Goal: Navigation & Orientation: Find specific page/section

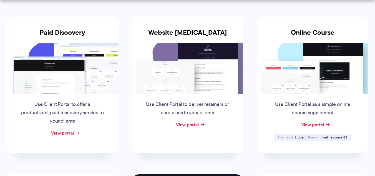
scroll to position [111, 0]
click at [71, 132] on link "View portal" at bounding box center [62, 132] width 23 height 7
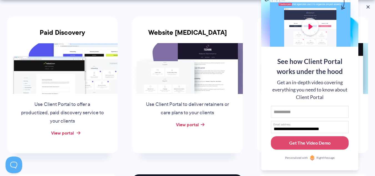
scroll to position [0, 0]
click at [65, 134] on link "View portal" at bounding box center [62, 132] width 23 height 7
click at [196, 124] on link "View portal" at bounding box center [187, 124] width 23 height 7
click at [369, 8] on button at bounding box center [368, 7] width 7 height 7
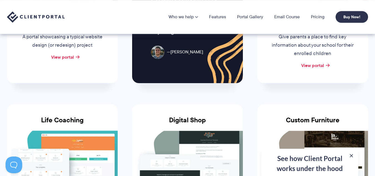
scroll to position [333, 0]
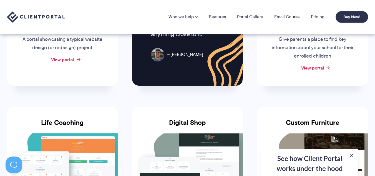
drag, startPoint x: 74, startPoint y: 61, endPoint x: 71, endPoint y: 60, distance: 2.8
click at [74, 61] on div "View portal" at bounding box center [62, 60] width 111 height 8
click at [67, 59] on link "View portal" at bounding box center [62, 59] width 23 height 7
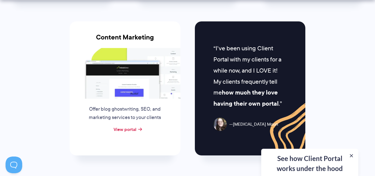
scroll to position [583, 0]
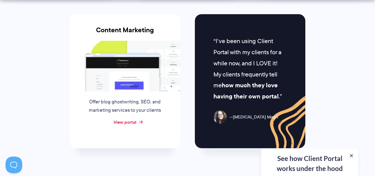
click at [122, 123] on link "View portal" at bounding box center [125, 122] width 23 height 7
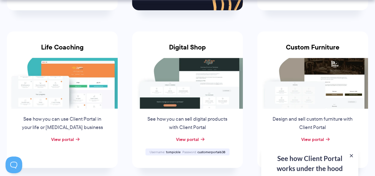
scroll to position [445, 0]
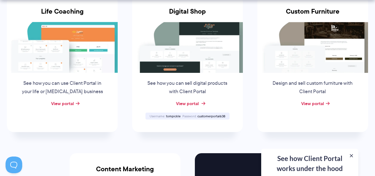
click at [189, 103] on link "View portal" at bounding box center [187, 103] width 23 height 7
click at [170, 117] on span "tompickle" at bounding box center [173, 116] width 15 height 5
copy span "tompickle"
click at [213, 117] on span "customerportal638" at bounding box center [212, 116] width 28 height 5
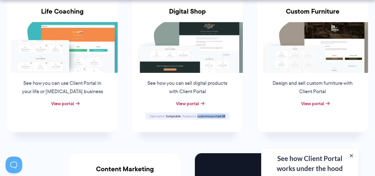
click at [213, 117] on span "customerportal638" at bounding box center [212, 116] width 28 height 5
copy span "customerportal638"
click at [187, 104] on link "View portal" at bounding box center [187, 103] width 23 height 7
click at [64, 101] on link "View portal" at bounding box center [62, 103] width 23 height 7
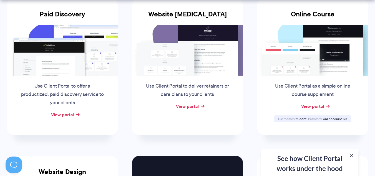
scroll to position [139, 0]
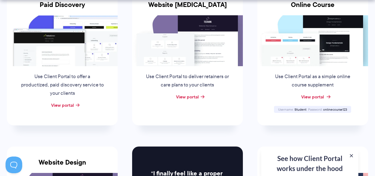
click at [321, 97] on link "View portal" at bounding box center [312, 96] width 23 height 7
click at [303, 110] on span "Student" at bounding box center [301, 109] width 12 height 5
copy span "Student"
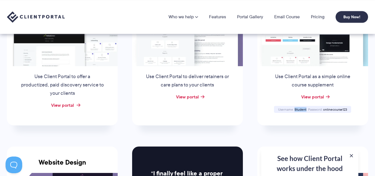
click at [63, 104] on link "View portal" at bounding box center [62, 105] width 23 height 7
click at [193, 96] on link "View portal" at bounding box center [187, 96] width 23 height 7
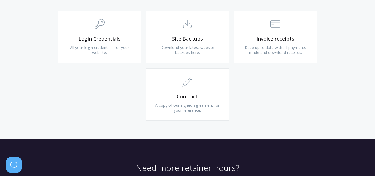
scroll to position [583, 0]
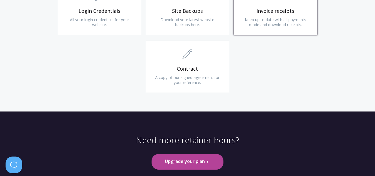
click at [283, 14] on span "Invoice receipts" at bounding box center [276, 11] width 66 height 6
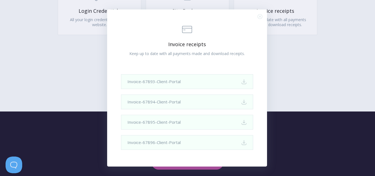
click at [312, 91] on div ".st0{fill:none;stroke:#000000;stroke-width:2;stroke-miterlimit:10;} Financial I…" at bounding box center [187, 88] width 375 height 176
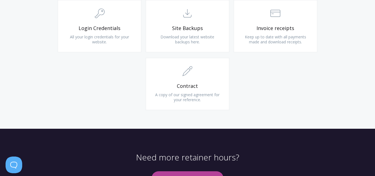
scroll to position [615, 0]
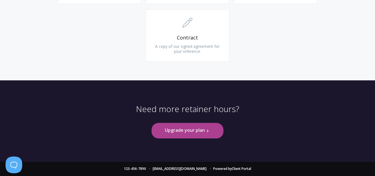
click at [201, 131] on link "Upgrade your plan .st0{fill:none;stroke:#000000;stroke-width:2;stroke-miterlimi…" at bounding box center [188, 130] width 72 height 15
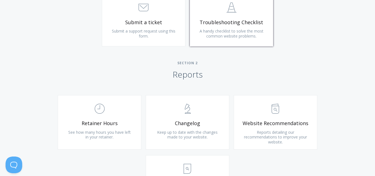
scroll to position [333, 0]
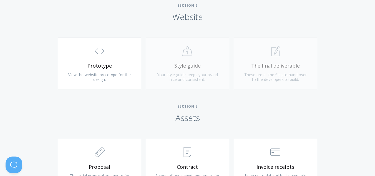
scroll to position [500, 0]
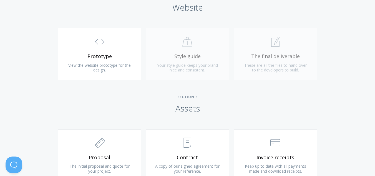
click at [198, 72] on div ".st0{fill:none;stroke:#000000;stroke-width:2;stroke-miterlimit:10;} Untitled-20…" at bounding box center [188, 57] width 88 height 58
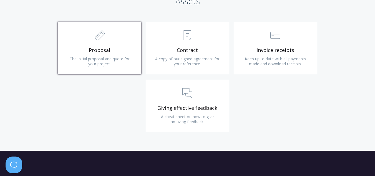
scroll to position [611, 0]
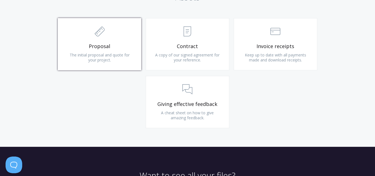
click at [86, 46] on span "Proposal" at bounding box center [99, 46] width 66 height 6
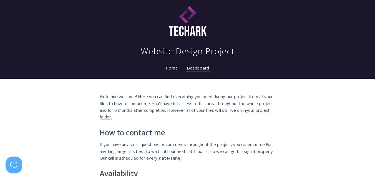
scroll to position [0, 0]
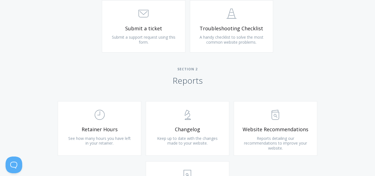
scroll to position [306, 0]
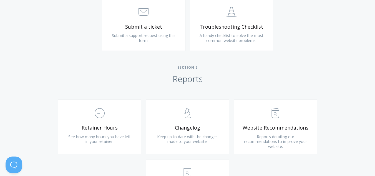
drag, startPoint x: 198, startPoint y: 119, endPoint x: 49, endPoint y: 93, distance: 151.6
click at [49, 93] on div "Type more than three characters to get results. See search results below. No se…" at bounding box center [187, 156] width 375 height 466
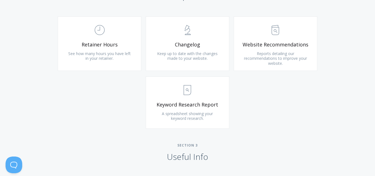
scroll to position [417, 0]
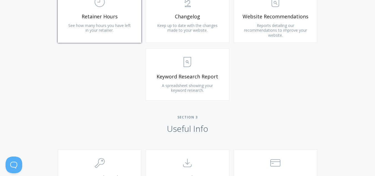
click at [107, 19] on span "Retainer Hours" at bounding box center [99, 16] width 66 height 6
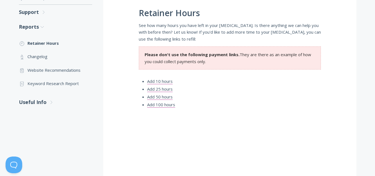
scroll to position [139, 0]
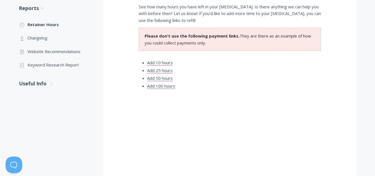
drag, startPoint x: 219, startPoint y: 104, endPoint x: 104, endPoint y: 129, distance: 117.1
click at [104, 129] on div "[MEDICAL_DATA] Hours See how many hours you have left in your [MEDICAL_DATA]. I…" at bounding box center [229, 179] width 253 height 433
drag, startPoint x: 138, startPoint y: 123, endPoint x: 118, endPoint y: 116, distance: 20.8
click at [117, 117] on div "[MEDICAL_DATA] Hours See how many hours you have left in your [MEDICAL_DATA]. I…" at bounding box center [229, 179] width 253 height 433
click at [154, 63] on link "Add 10 hours" at bounding box center [160, 63] width 26 height 6
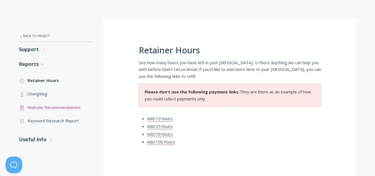
scroll to position [83, 0]
click at [36, 90] on link ".st0{fill:none;stroke:#000000;stroke-width:2;stroke-miterlimit:10;} Untitled-25…" at bounding box center [55, 93] width 73 height 13
